Goal: Task Accomplishment & Management: Manage account settings

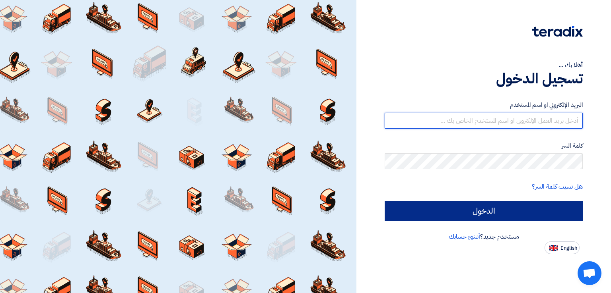
type input "[PERSON_NAME][EMAIL_ADDRESS][PERSON_NAME][DOMAIN_NAME]"
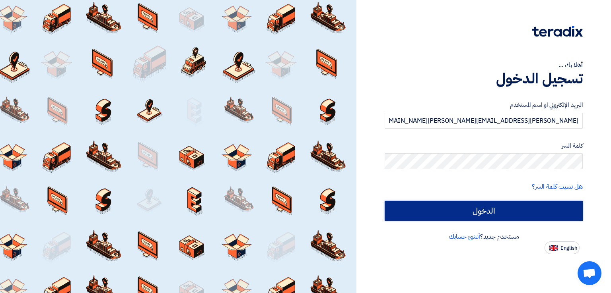
click at [481, 215] on input "الدخول" at bounding box center [484, 211] width 198 height 20
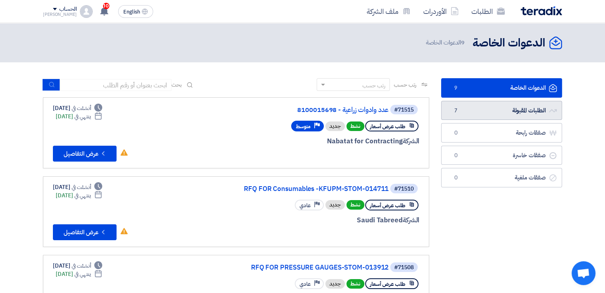
click at [526, 114] on link "الطلبات المقبولة الطلبات المقبولة 7" at bounding box center [501, 110] width 121 height 19
